Goal: Find specific page/section: Find specific page/section

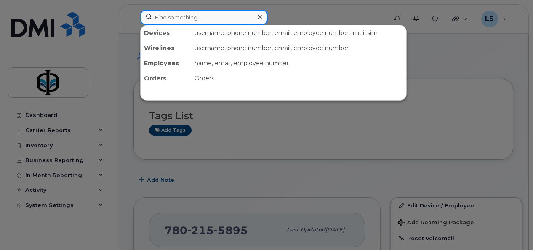
click at [187, 13] on input at bounding box center [204, 17] width 128 height 15
type input "linda"
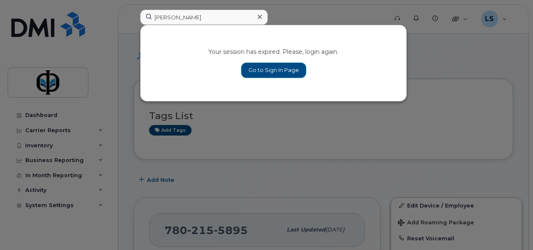
click at [255, 69] on link "Go to Sign In Page" at bounding box center [273, 70] width 65 height 15
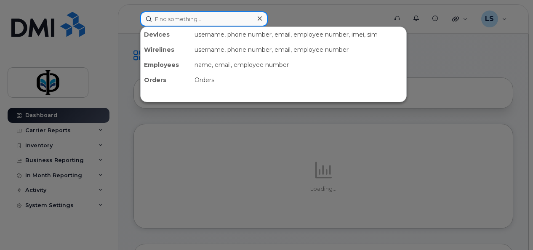
click at [180, 20] on input at bounding box center [204, 18] width 128 height 15
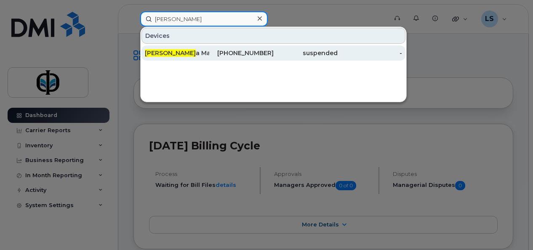
type input "lind"
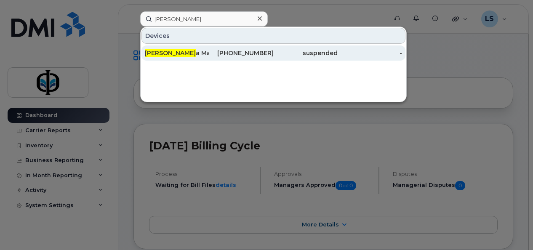
click at [204, 52] on div "Lind a Macoomb" at bounding box center [177, 53] width 64 height 8
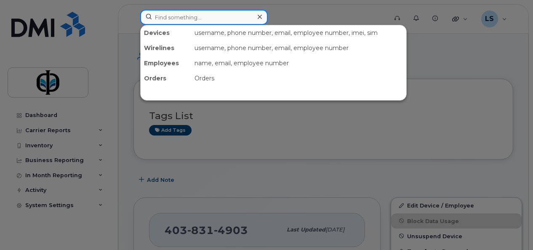
click at [193, 17] on input at bounding box center [204, 17] width 128 height 15
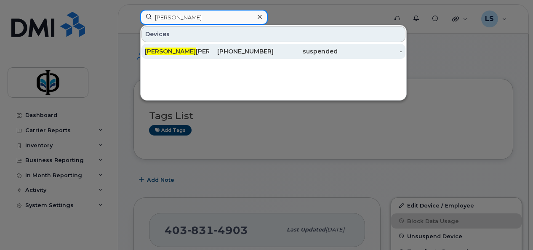
type input "[PERSON_NAME]"
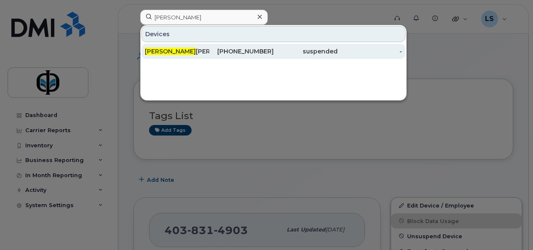
click at [188, 58] on div "[DATE][PERSON_NAME]" at bounding box center [177, 51] width 64 height 15
